Goal: Use online tool/utility: Utilize a website feature to perform a specific function

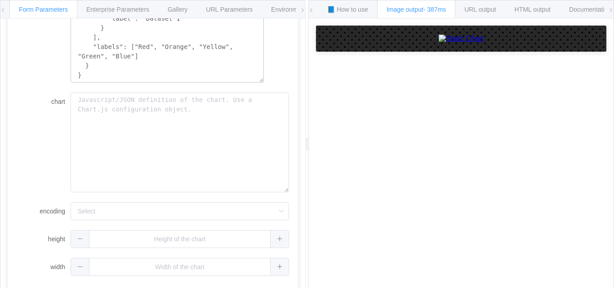
scroll to position [26, 0]
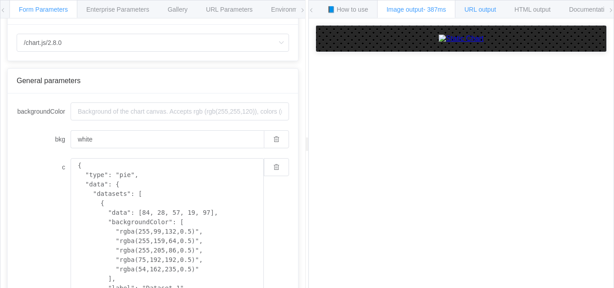
click at [252, 9] on span "URL output" at bounding box center [229, 9] width 47 height 7
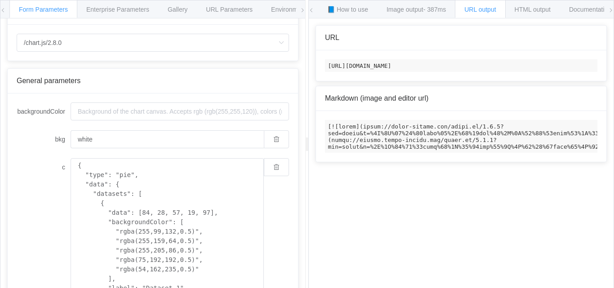
click at [399, 67] on code "[URL][DOMAIN_NAME]" at bounding box center [461, 65] width 272 height 13
drag, startPoint x: 399, startPoint y: 67, endPoint x: 416, endPoint y: 75, distance: 18.5
click at [400, 67] on code "[URL][DOMAIN_NAME]" at bounding box center [461, 65] width 272 height 13
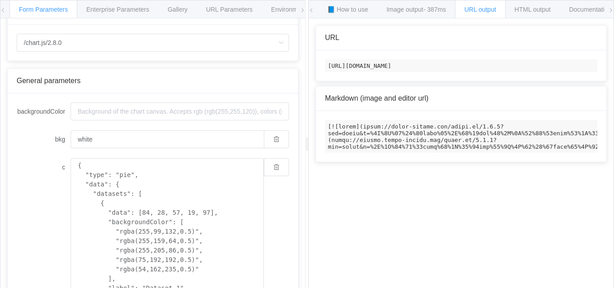
click at [385, 189] on div "How to maximize Image Charts in 3 steps Read the step-by-[PERSON_NAME] to the I…" at bounding box center [461, 159] width 305 height 283
click at [454, 142] on code at bounding box center [461, 136] width 272 height 33
